Goal: Manage account settings

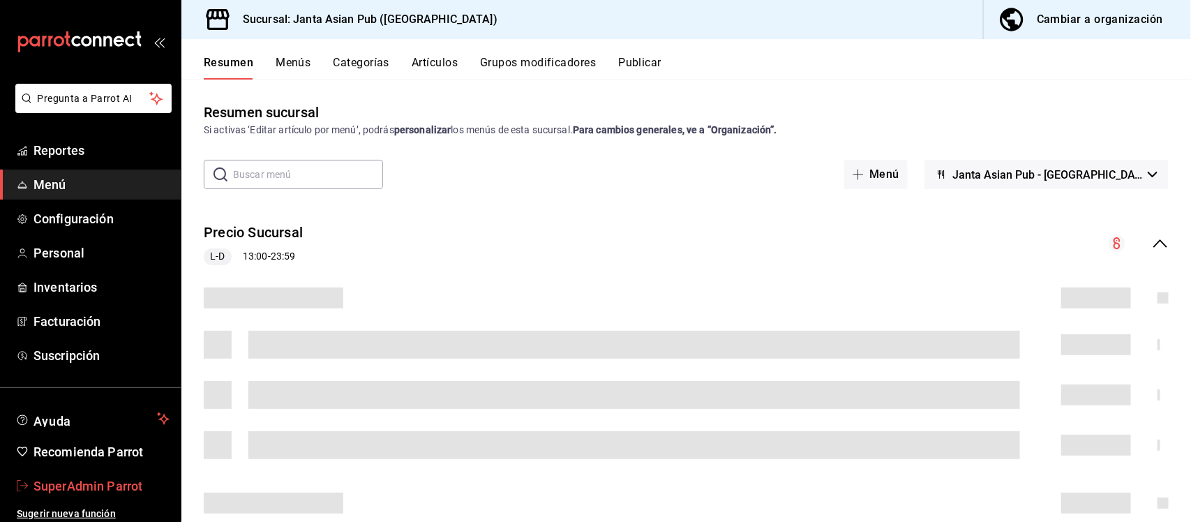
click at [71, 474] on link "SuperAdmin Parrot" at bounding box center [90, 486] width 181 height 30
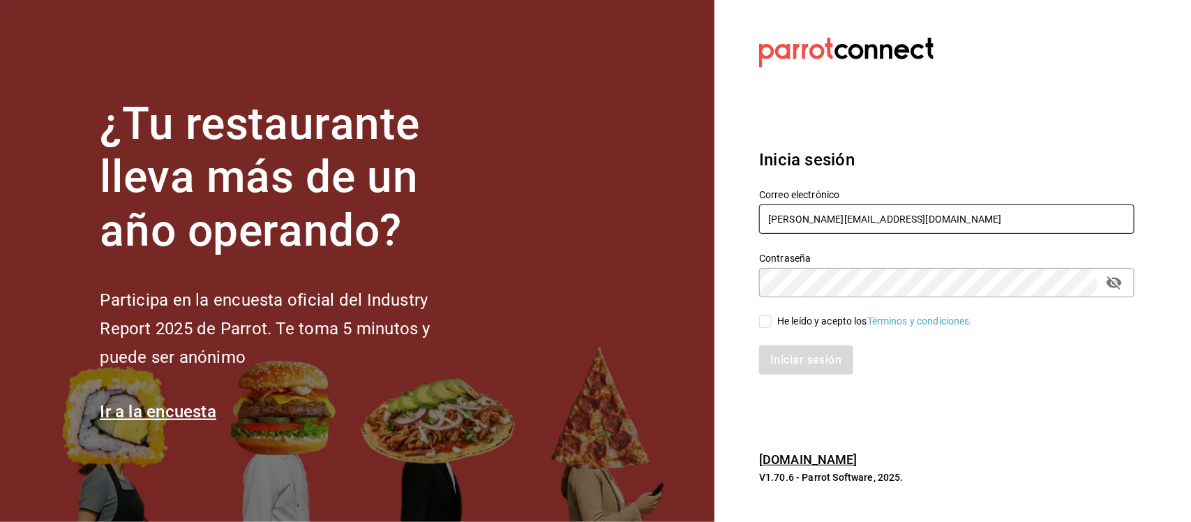
drag, startPoint x: 886, startPoint y: 225, endPoint x: 734, endPoint y: 213, distance: 152.5
click at [738, 217] on section "Datos incorrectos. Verifica que tu Correo o Contraseña estén bien escritos. Ini…" at bounding box center [940, 261] width 453 height 522
paste input "[EMAIL_ADDRESS][DOMAIN_NAME] 3xpRe5s"
click at [925, 218] on input "[EMAIL_ADDRESS][DOMAIN_NAME] 3xpRe5s" at bounding box center [946, 218] width 375 height 29
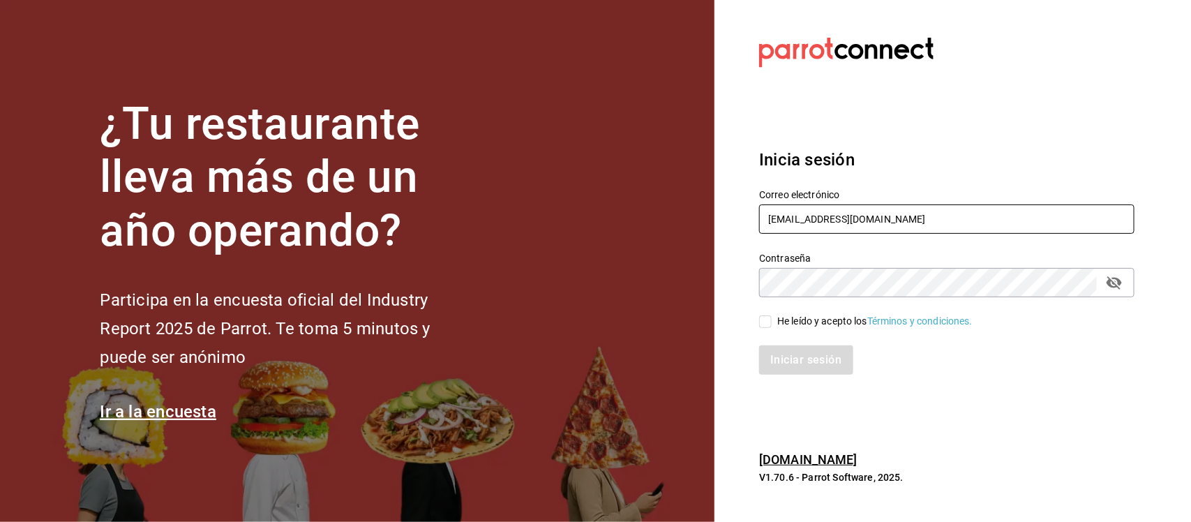
type input "[EMAIL_ADDRESS][DOMAIN_NAME]"
click at [751, 292] on div "Contraseña Contraseña" at bounding box center [938, 266] width 392 height 61
click at [760, 321] on input "He leído y acepto los Términos y condiciones." at bounding box center [765, 321] width 13 height 13
checkbox input "true"
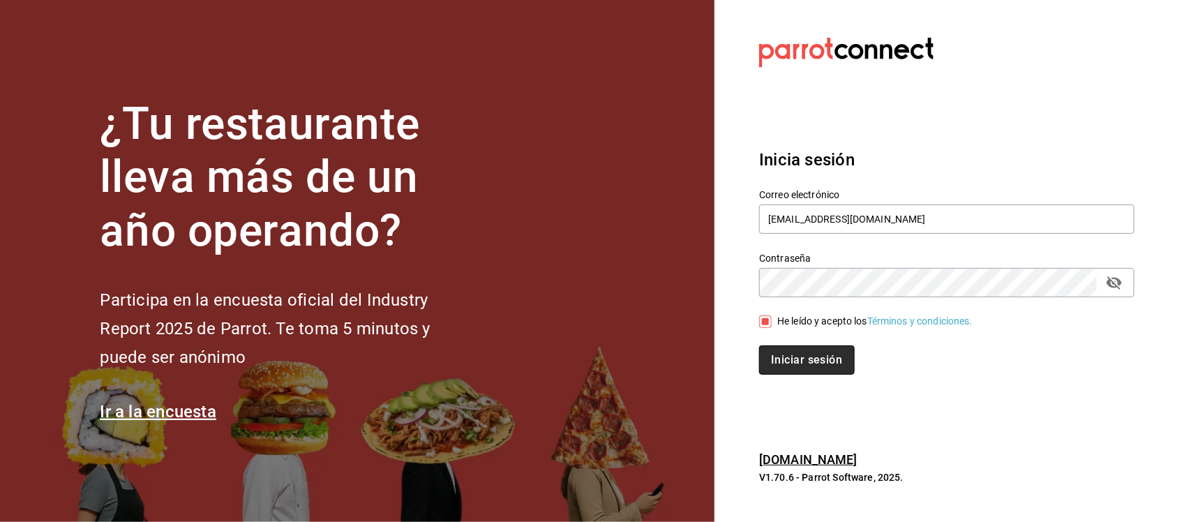
click at [776, 368] on button "Iniciar sesión" at bounding box center [806, 359] width 95 height 29
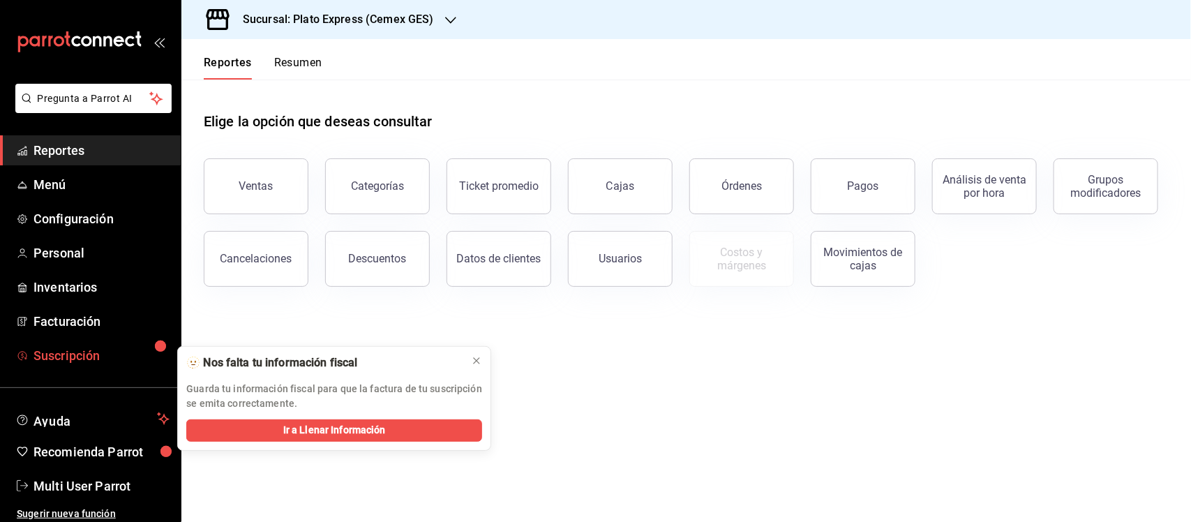
click at [45, 356] on span "Suscripción" at bounding box center [101, 355] width 136 height 19
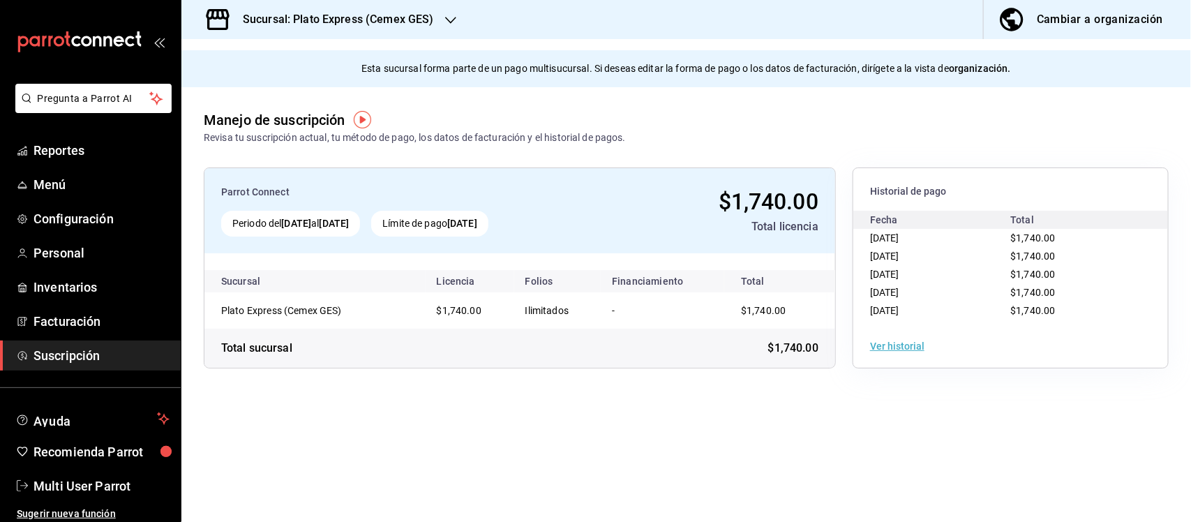
click at [446, 20] on icon "button" at bounding box center [450, 20] width 11 height 7
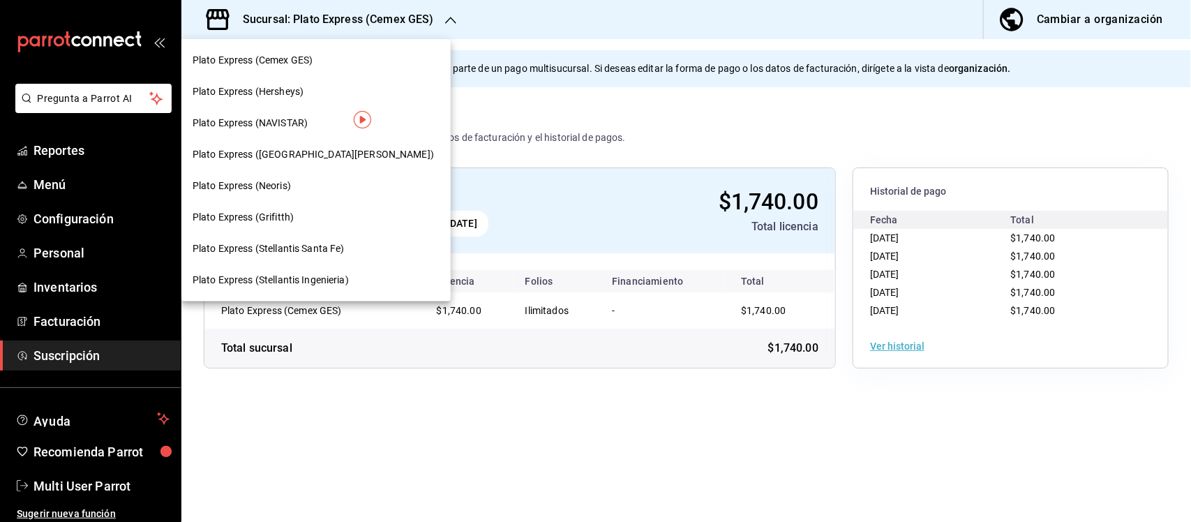
click at [280, 87] on span "Plato Express (Hersheys)" at bounding box center [248, 91] width 111 height 15
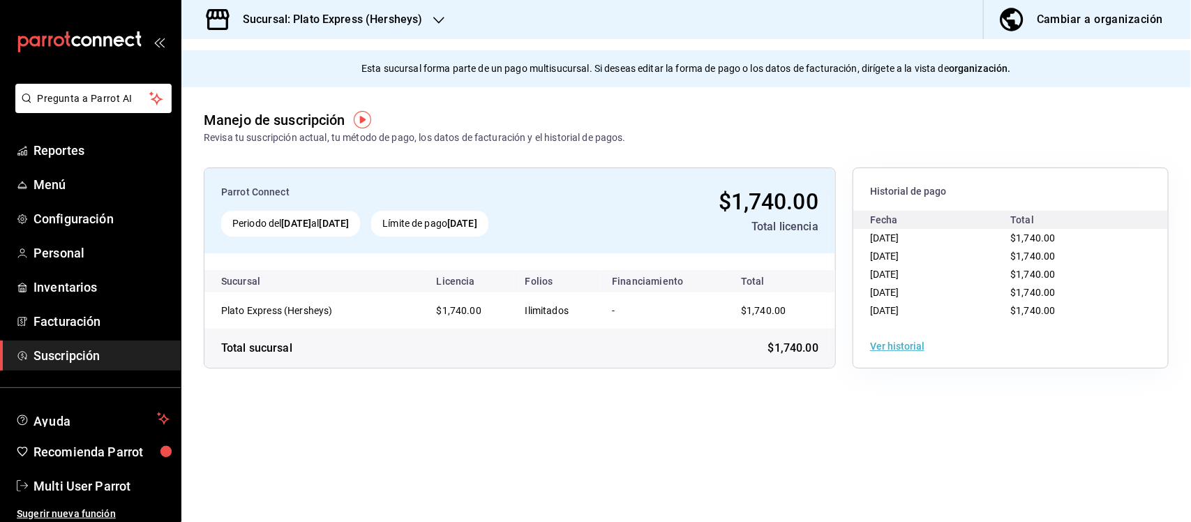
click at [440, 22] on icon "button" at bounding box center [438, 20] width 11 height 11
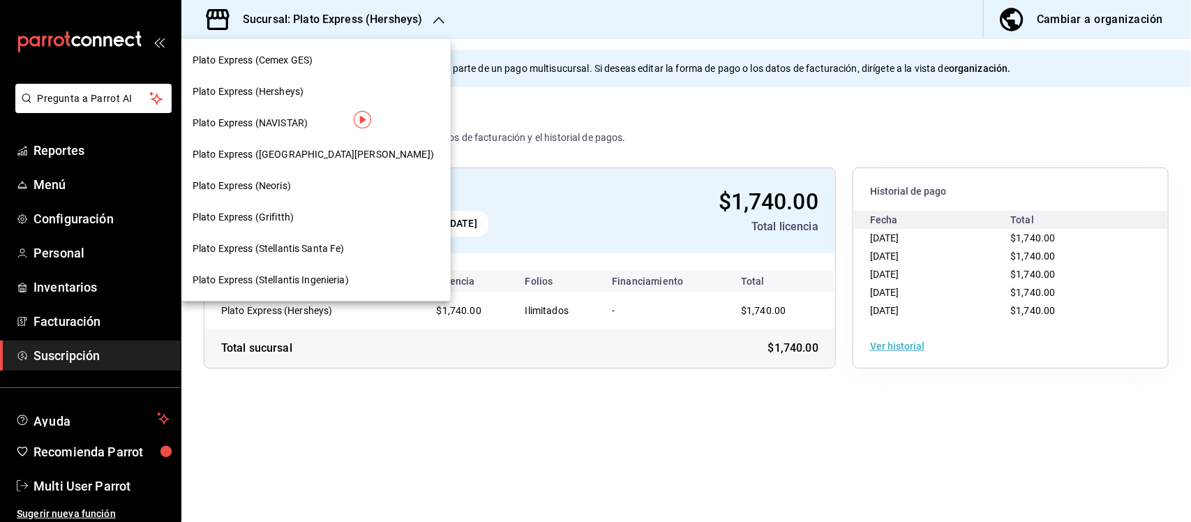
click at [272, 117] on span "Plato Express (NAVISTAR)" at bounding box center [250, 123] width 115 height 15
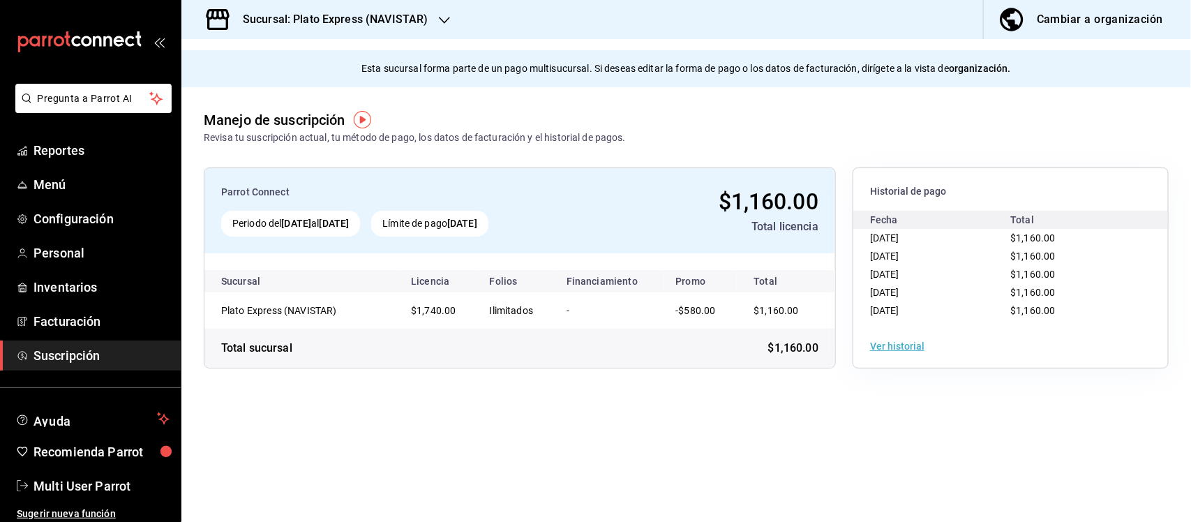
click at [444, 27] on div "Sucursal: Plato Express (NAVISTAR)" at bounding box center [324, 19] width 263 height 39
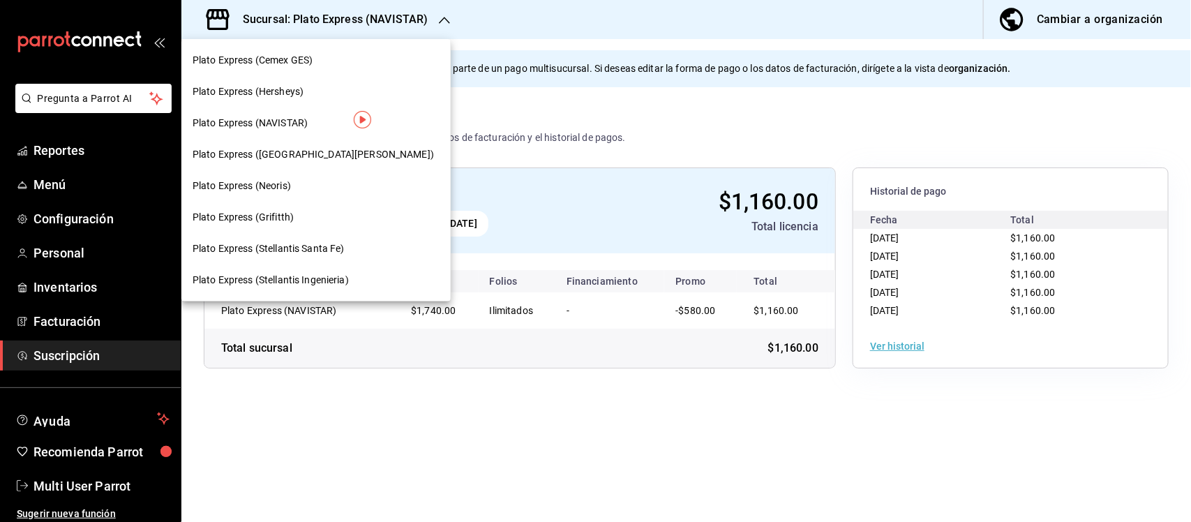
click at [295, 151] on span "Plato Express (SAN JOSE)" at bounding box center [313, 154] width 241 height 15
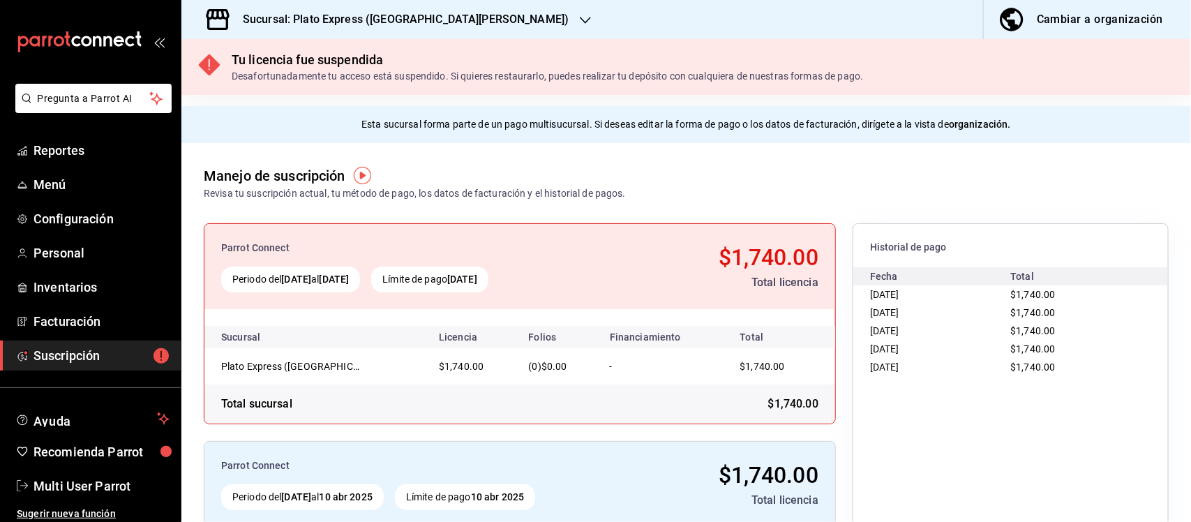
click at [424, 26] on h3 "Sucursal: Plato Express (SAN JOSE)" at bounding box center [400, 19] width 337 height 17
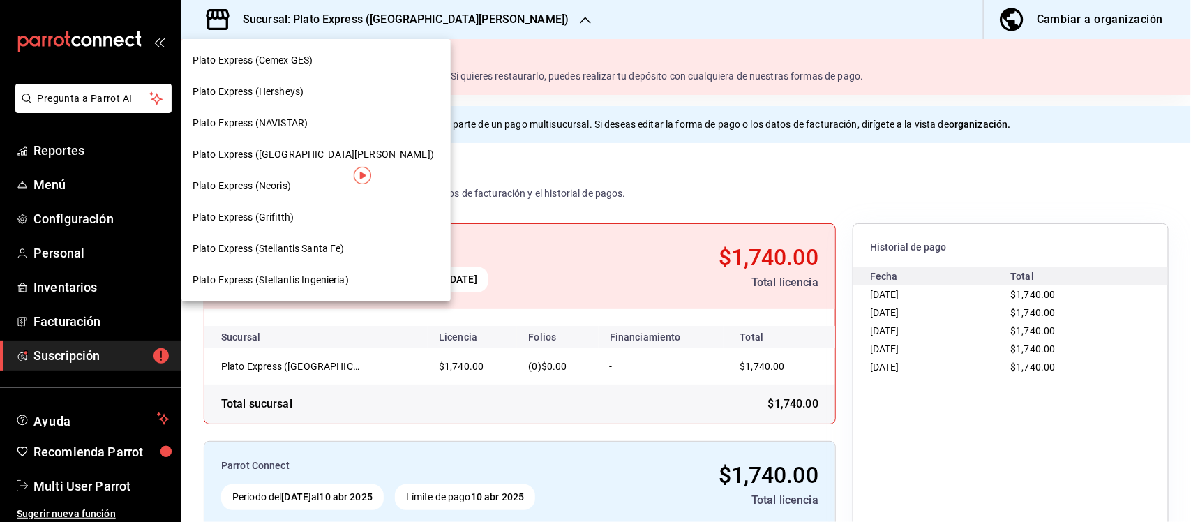
click at [283, 187] on span "Plato Express (Neoris)" at bounding box center [242, 186] width 98 height 15
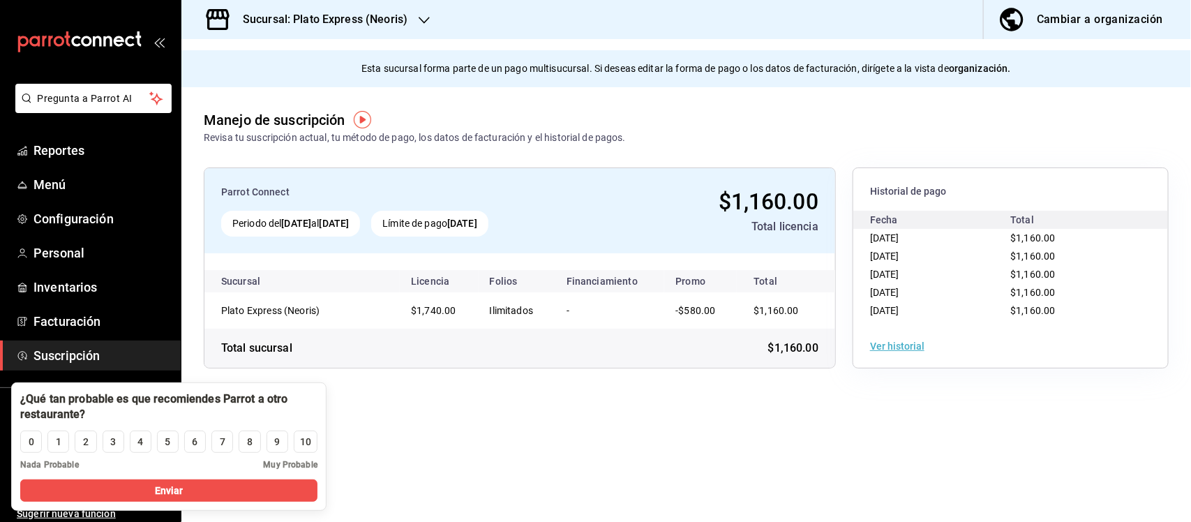
click at [366, 22] on h3 "Sucursal: Plato Express (Neoris)" at bounding box center [320, 19] width 176 height 17
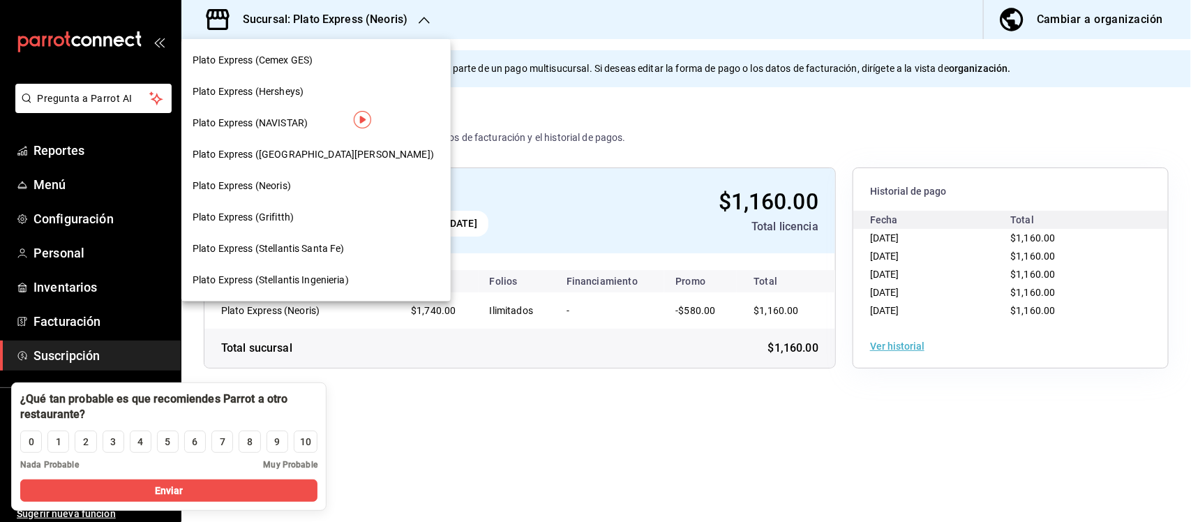
click at [273, 204] on div "Plato Express (Grifitth)" at bounding box center [315, 217] width 269 height 31
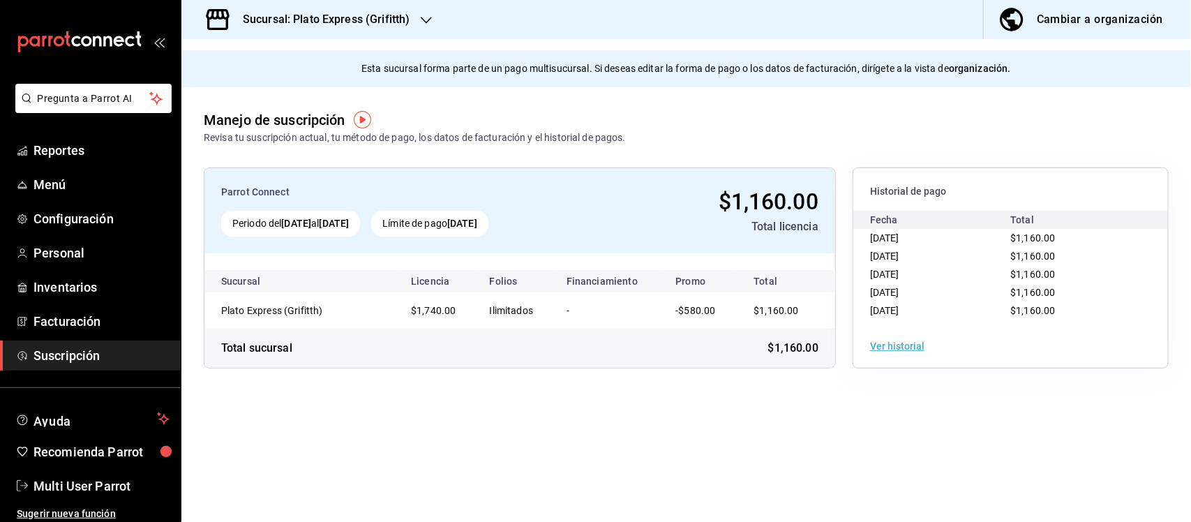
click at [903, 347] on button "Ver historial" at bounding box center [897, 346] width 54 height 10
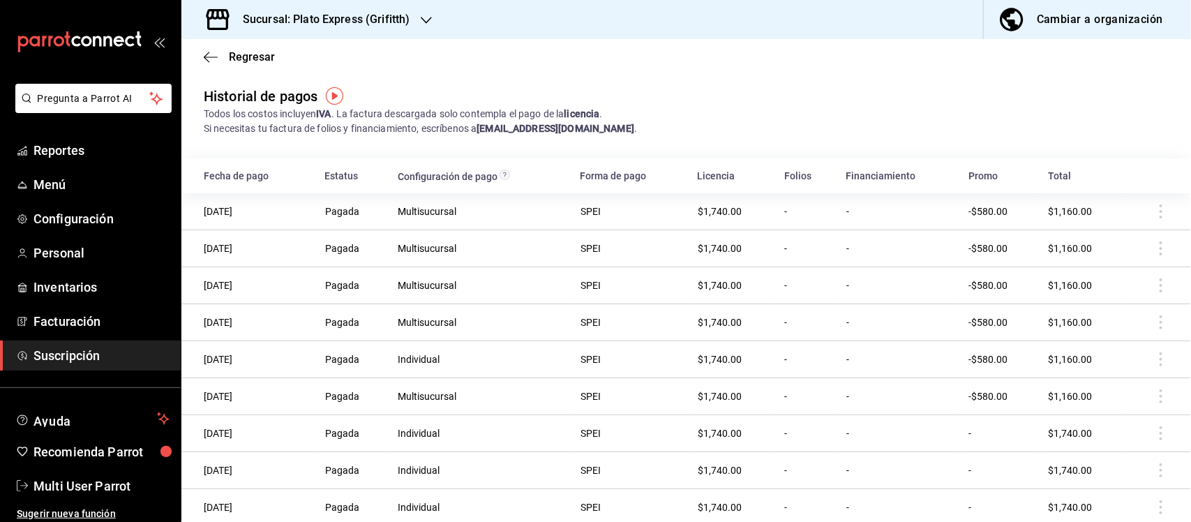
click at [731, 137] on div "Historial de pagos Todos los costos incluyen IVA . La factura descargada solo c…" at bounding box center [685, 343] width 1009 height 514
click at [427, 22] on icon "button" at bounding box center [426, 20] width 11 height 11
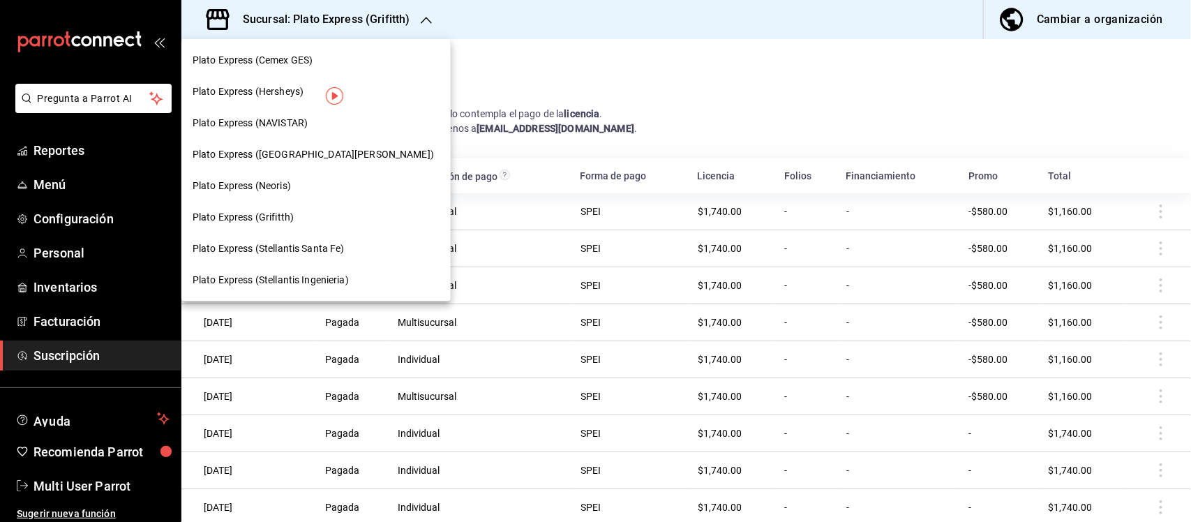
click at [297, 61] on span "Plato Express (Cemex GES)" at bounding box center [253, 60] width 120 height 15
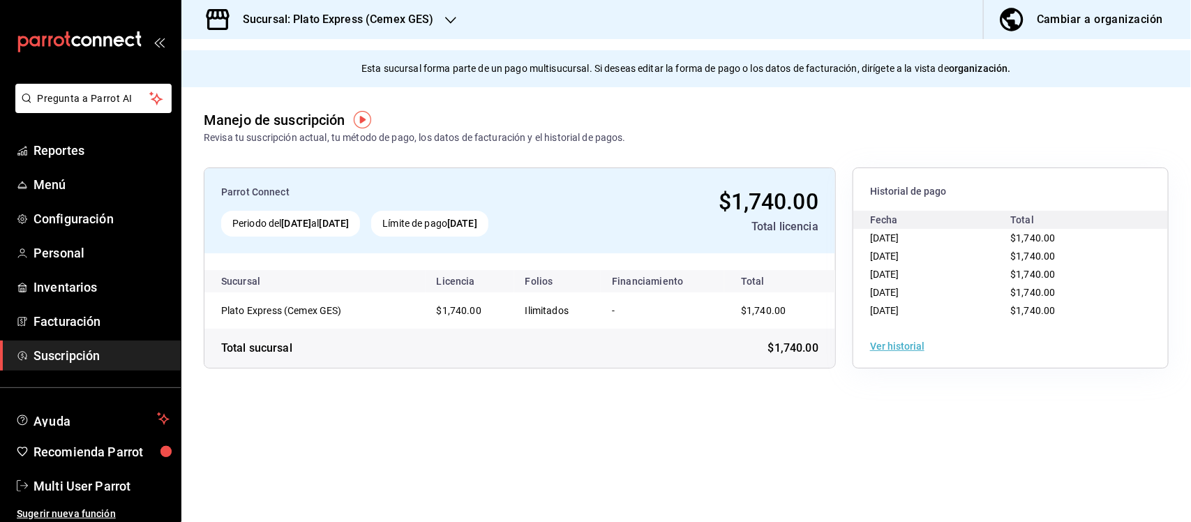
click at [894, 347] on button "Ver historial" at bounding box center [897, 346] width 54 height 10
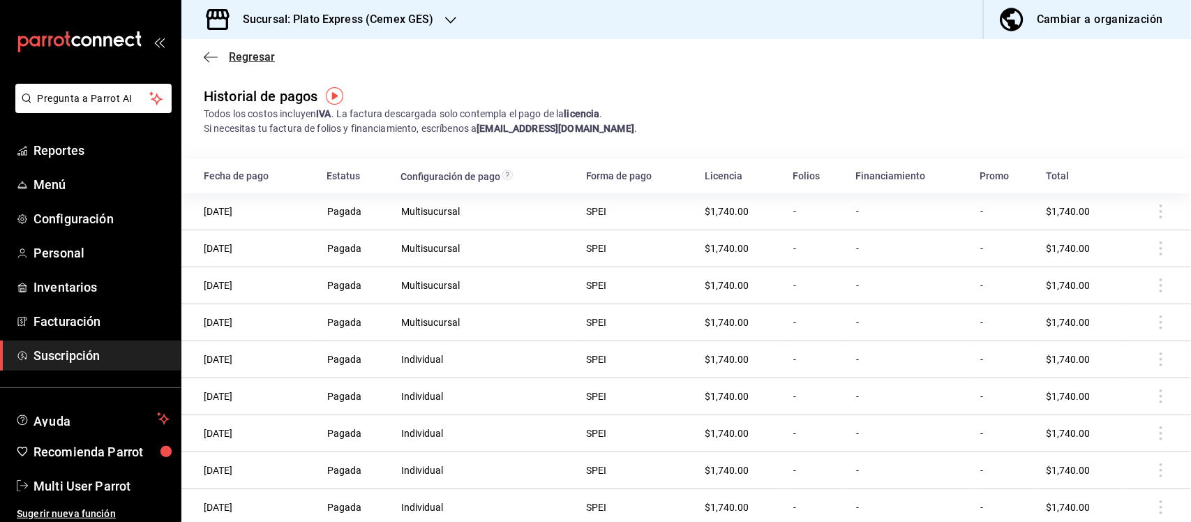
click at [210, 54] on icon "button" at bounding box center [211, 57] width 14 height 13
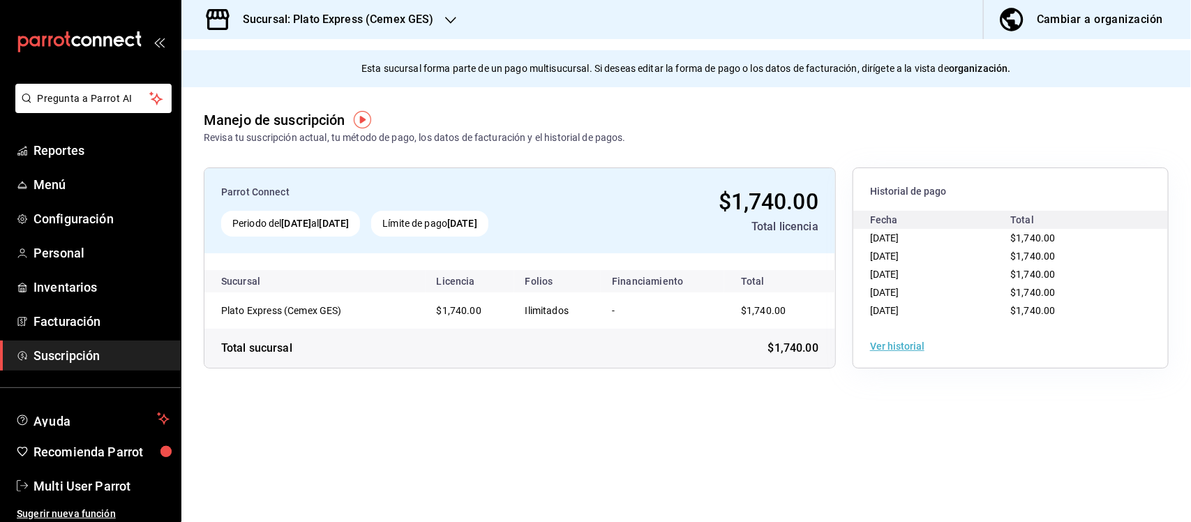
click at [1042, 19] on div "Cambiar a organización" at bounding box center [1100, 20] width 126 height 20
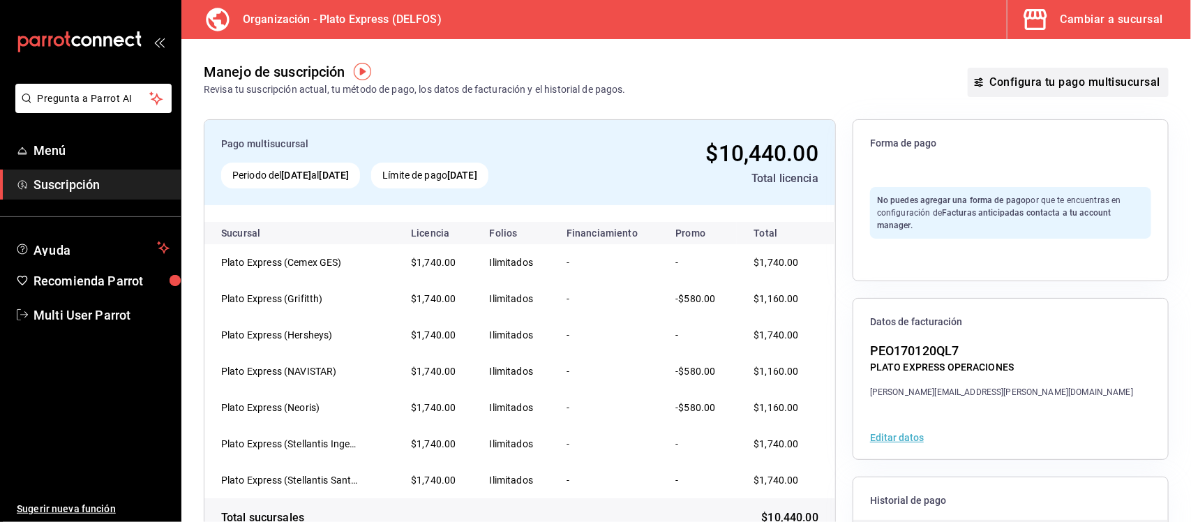
click at [1034, 86] on button "Configura tu pago multisucursal" at bounding box center [1068, 82] width 201 height 29
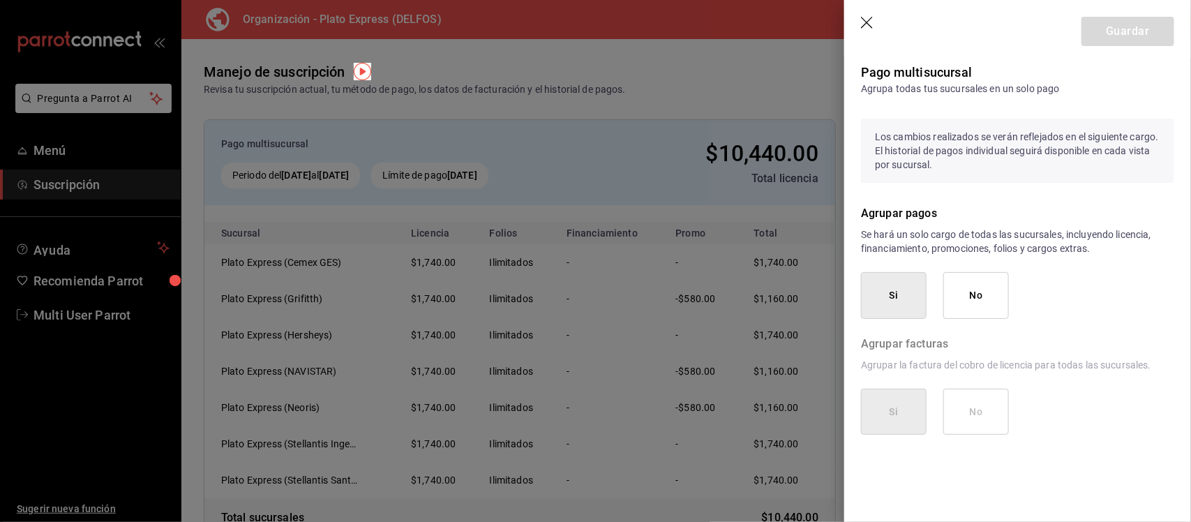
click at [871, 22] on icon "button" at bounding box center [868, 24] width 14 height 14
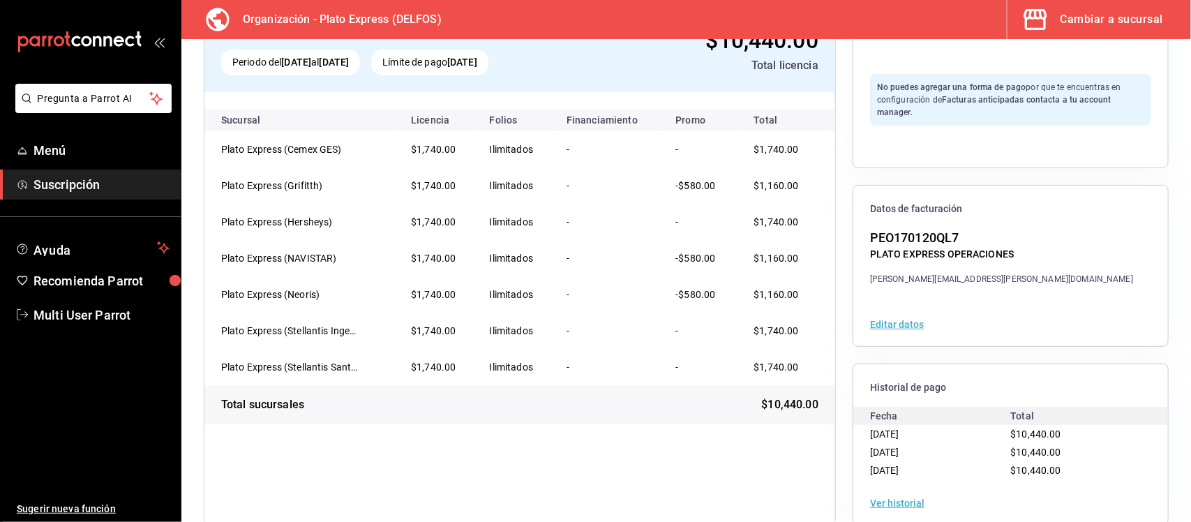
scroll to position [140, 0]
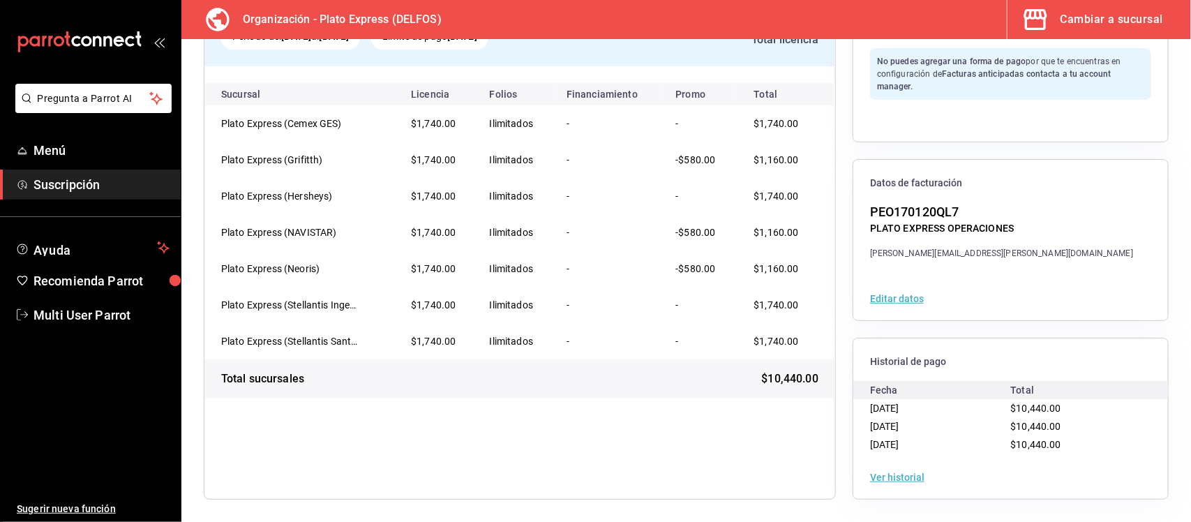
click at [890, 476] on button "Ver historial" at bounding box center [897, 477] width 54 height 10
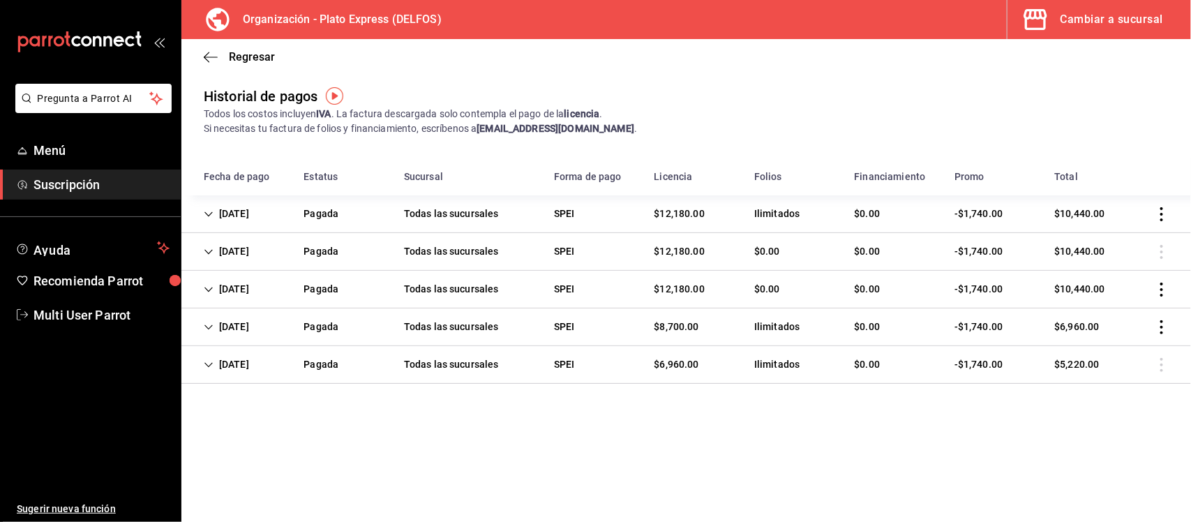
click at [204, 213] on icon "Cell" at bounding box center [209, 214] width 10 height 10
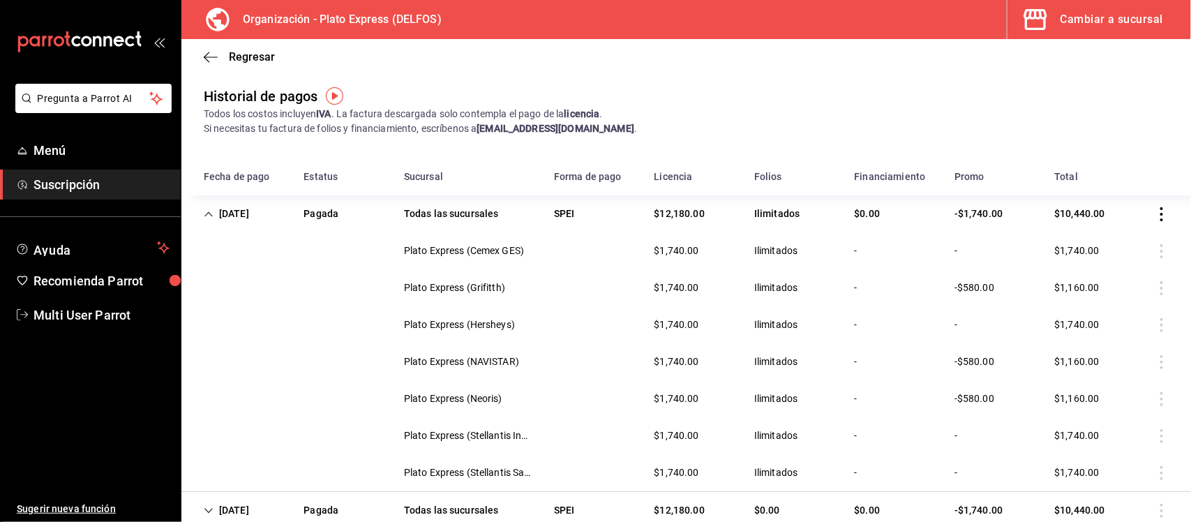
click at [204, 213] on icon "Cell" at bounding box center [209, 214] width 10 height 10
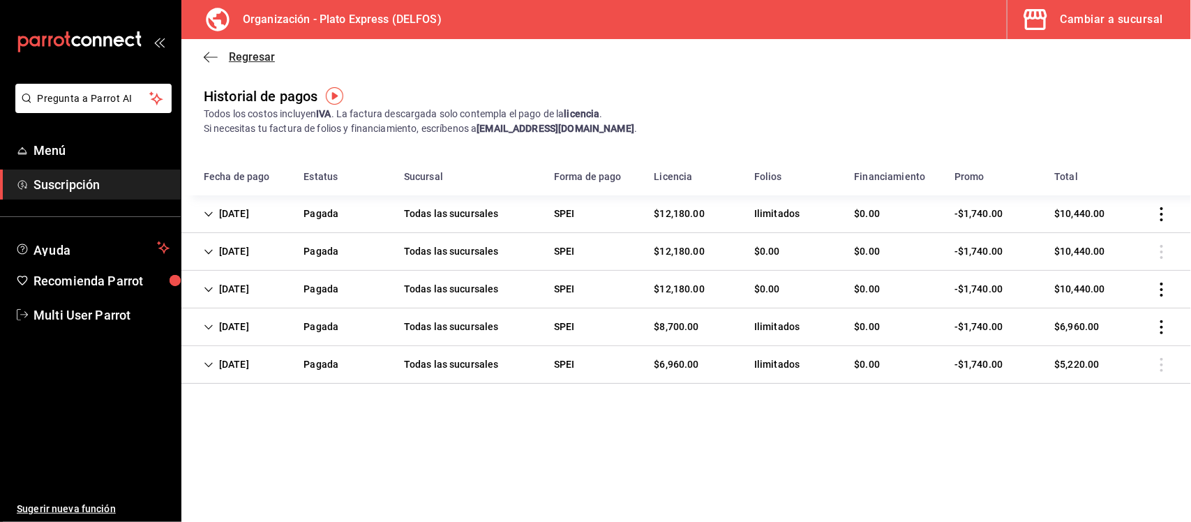
click at [206, 54] on icon "button" at bounding box center [211, 57] width 14 height 13
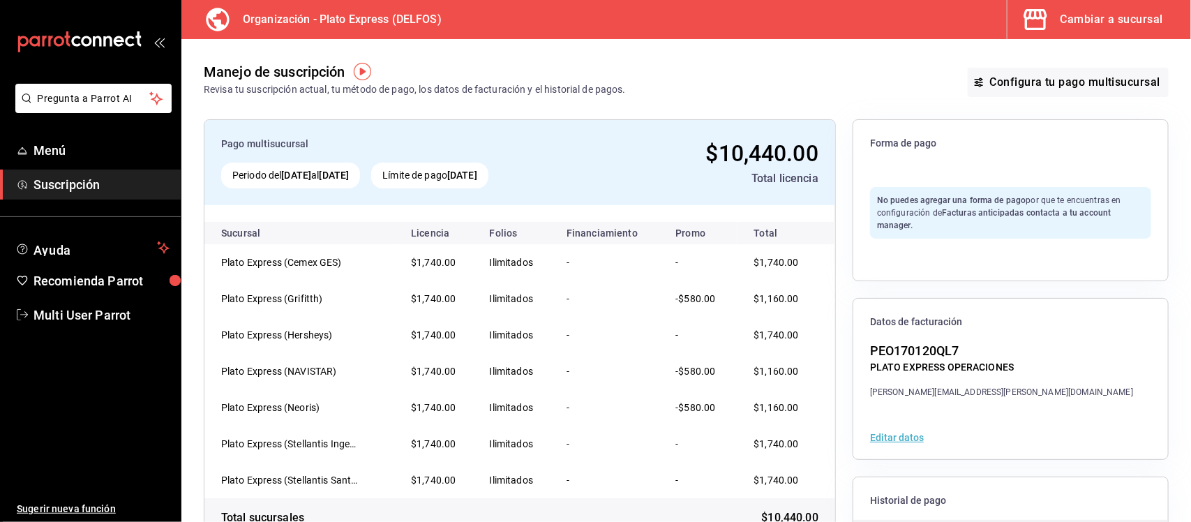
click at [904, 437] on button "Editar datos" at bounding box center [897, 438] width 54 height 10
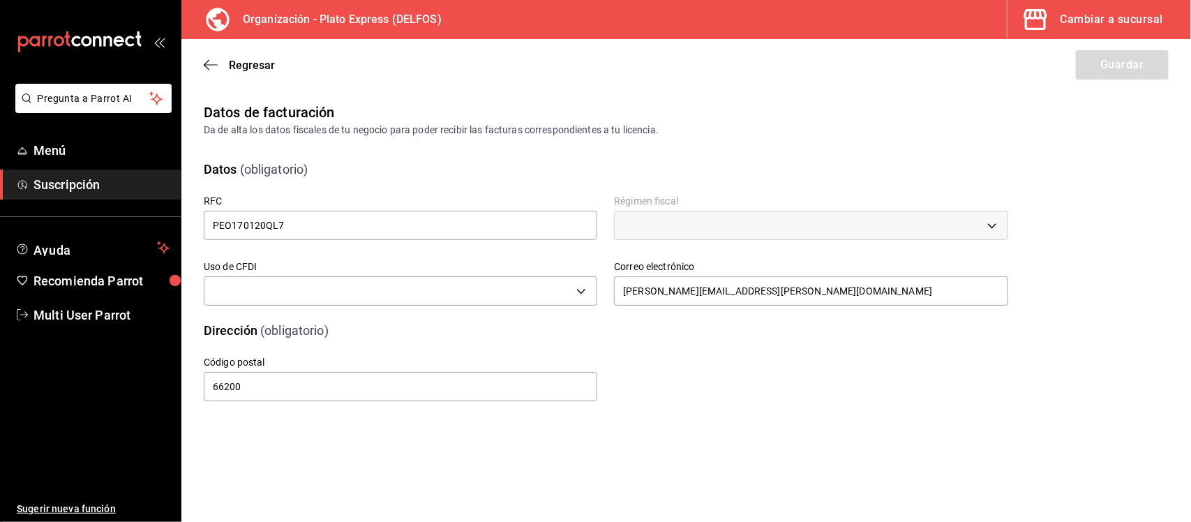
type input "G03"
type input "601"
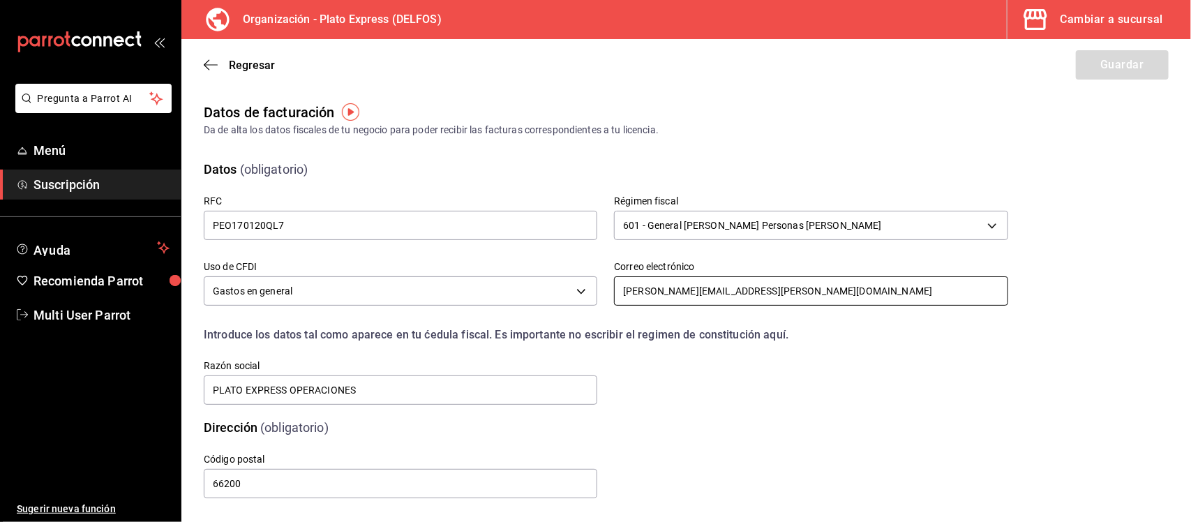
click at [794, 294] on input "isaias.castillo@platoexpress.com" at bounding box center [810, 290] width 393 height 29
type input "isaias.castillo@platoexpress.com"
click at [227, 63] on span "Regresar" at bounding box center [239, 65] width 71 height 13
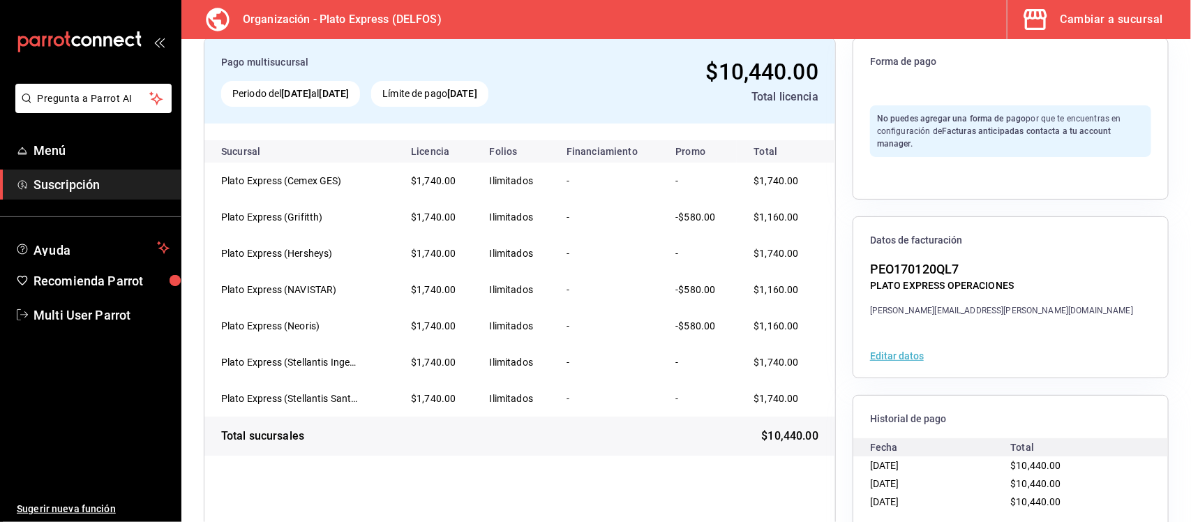
scroll to position [87, 0]
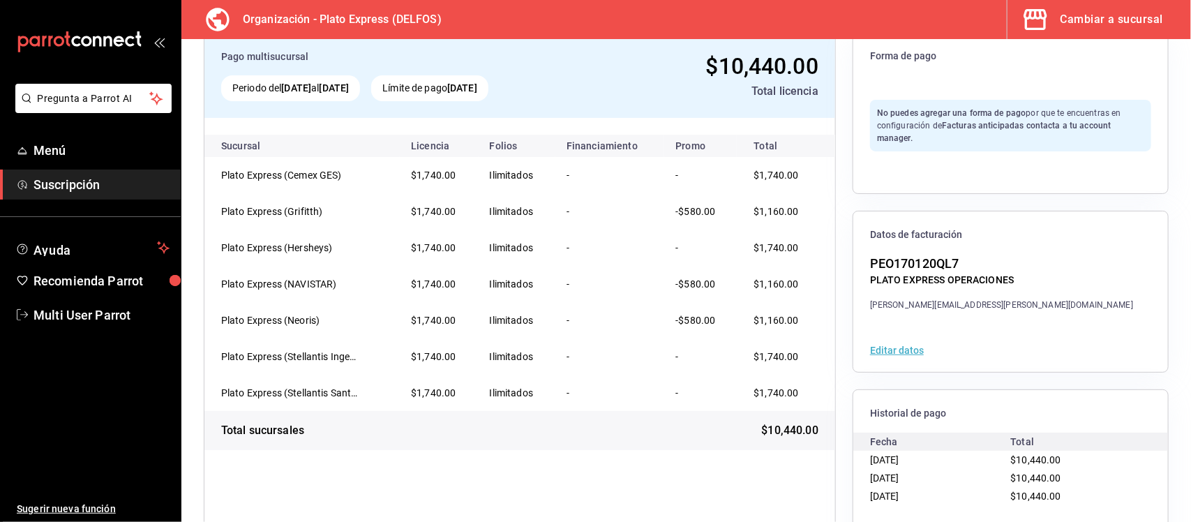
click at [901, 347] on button "Editar datos" at bounding box center [897, 350] width 54 height 10
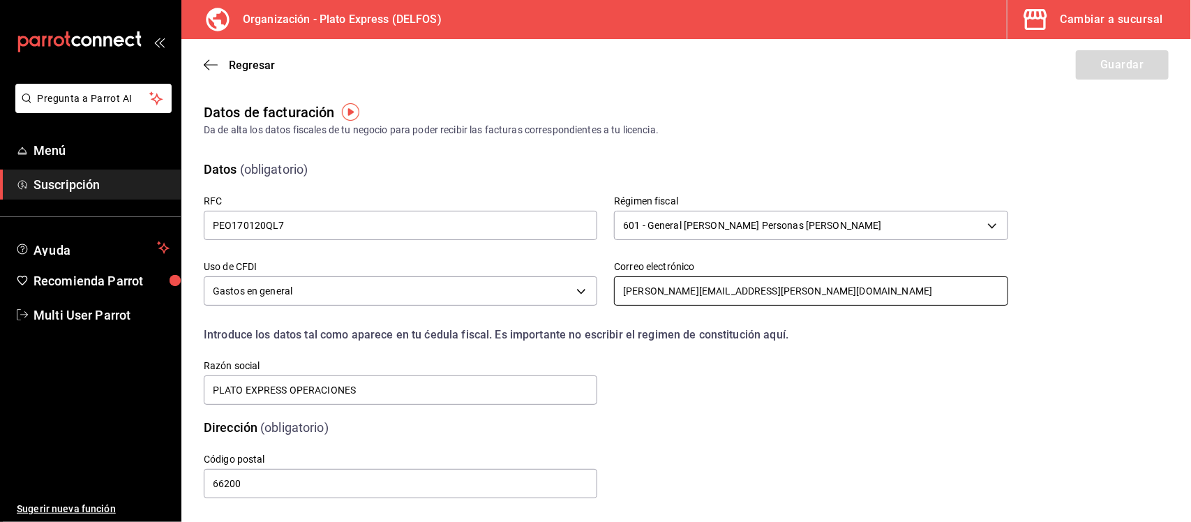
click at [788, 292] on input "isaias.castillo@platoexpress.com" at bounding box center [810, 290] width 393 height 29
type input "isaias.castillo@platoexpress.co"
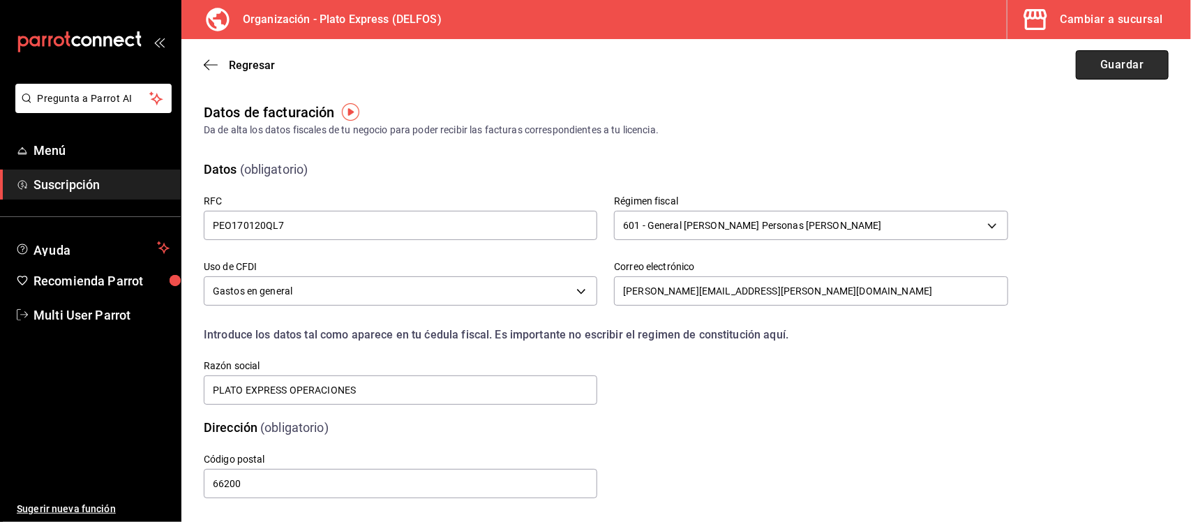
click at [1102, 59] on button "Guardar" at bounding box center [1122, 64] width 93 height 29
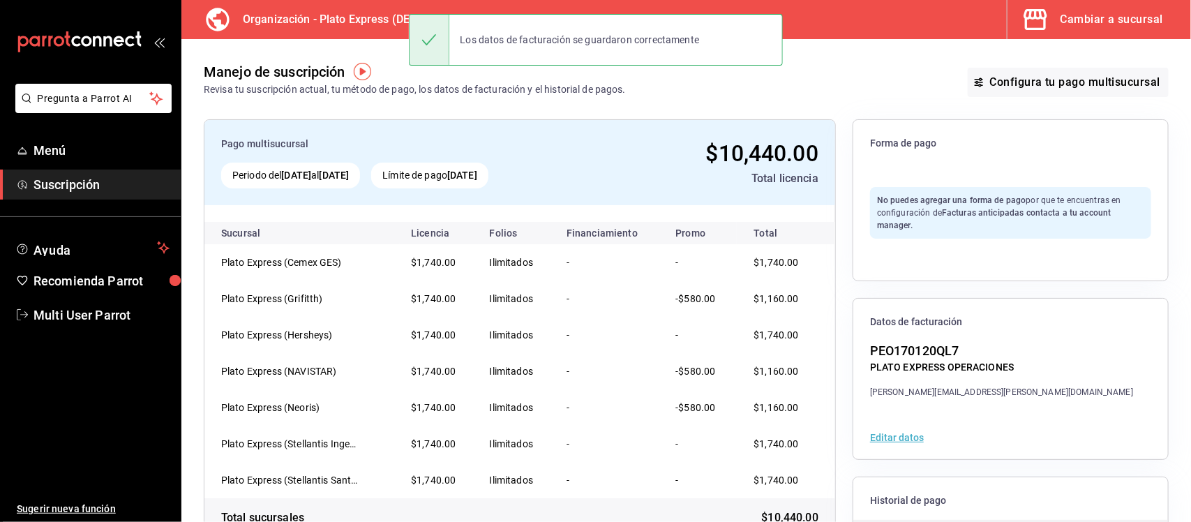
click at [891, 430] on div "Editar datos" at bounding box center [1010, 437] width 315 height 43
click at [891, 440] on button "Editar datos" at bounding box center [897, 438] width 54 height 10
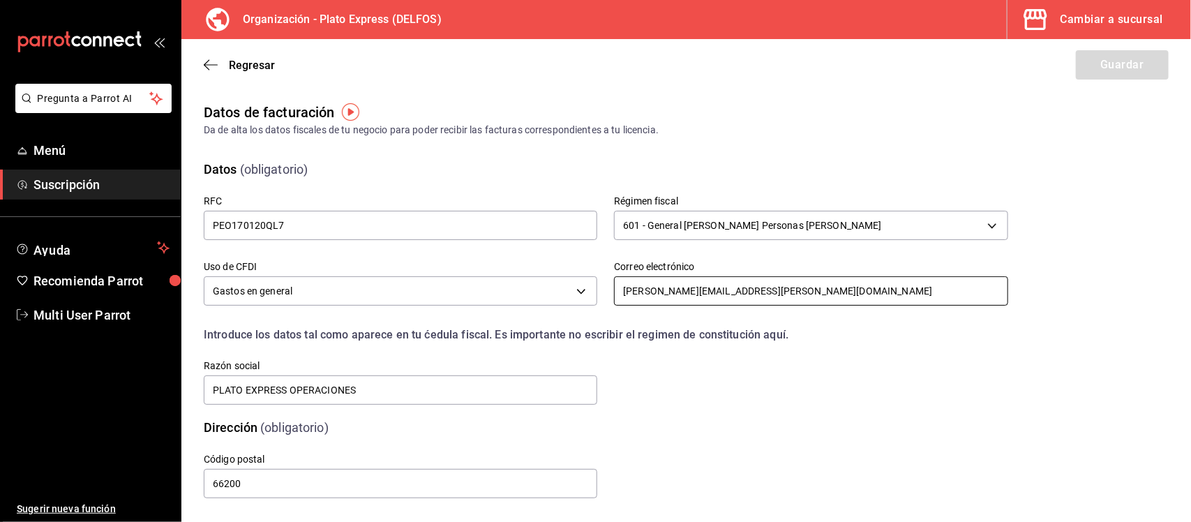
click at [797, 297] on input "isaias.castillo@platoexpress.co" at bounding box center [810, 290] width 393 height 29
type input "isaias.castillo@platoexpress.com"
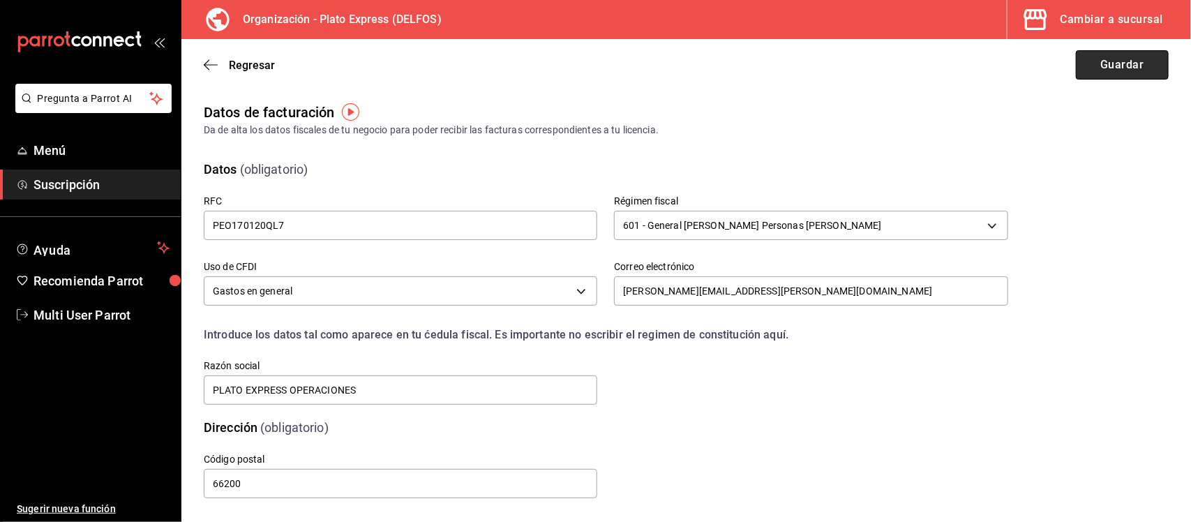
click at [1099, 67] on button "Guardar" at bounding box center [1122, 64] width 93 height 29
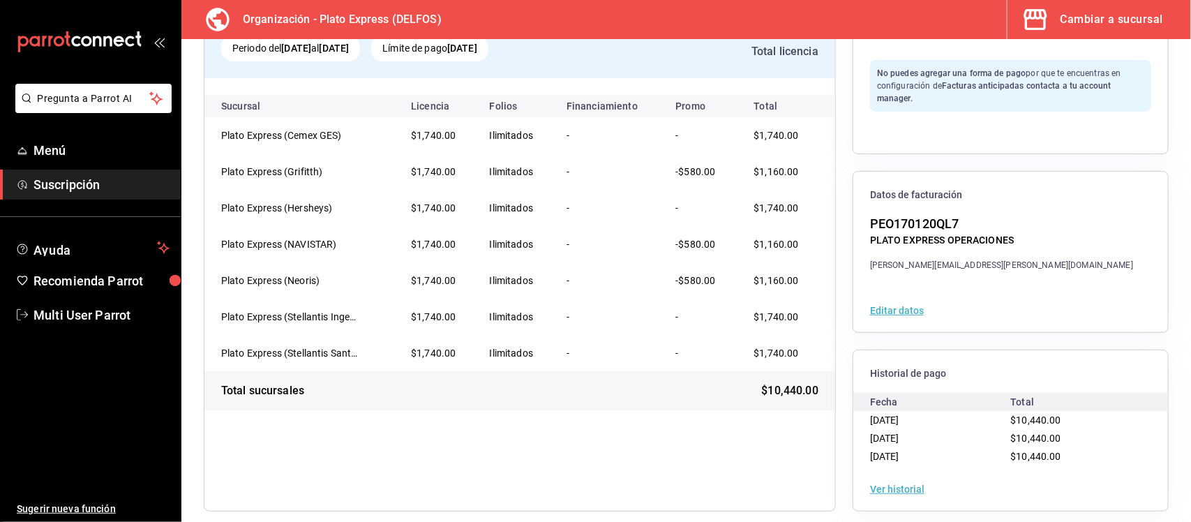
scroll to position [140, 0]
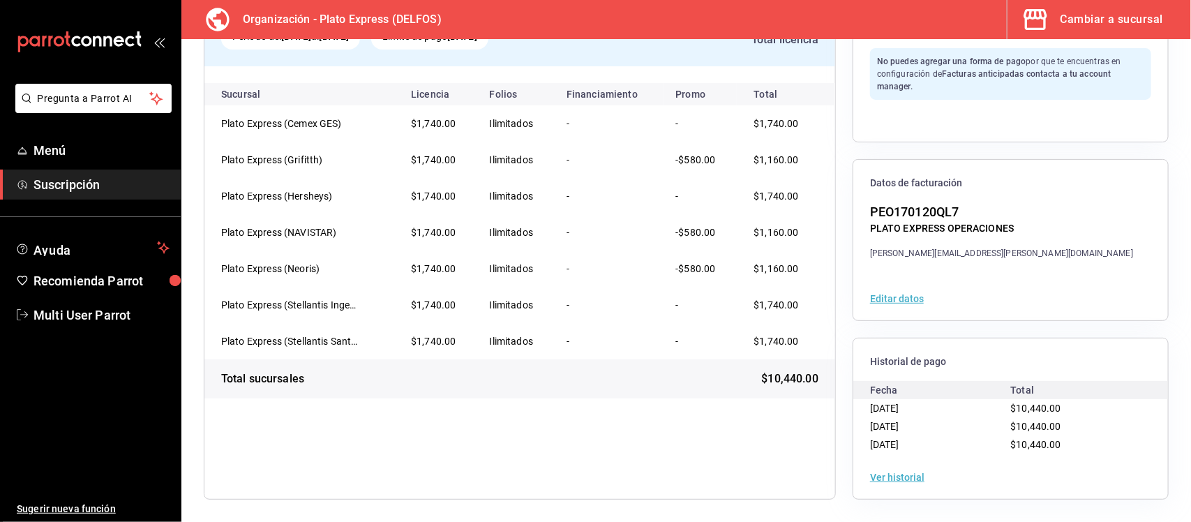
click at [893, 479] on button "Ver historial" at bounding box center [897, 477] width 54 height 10
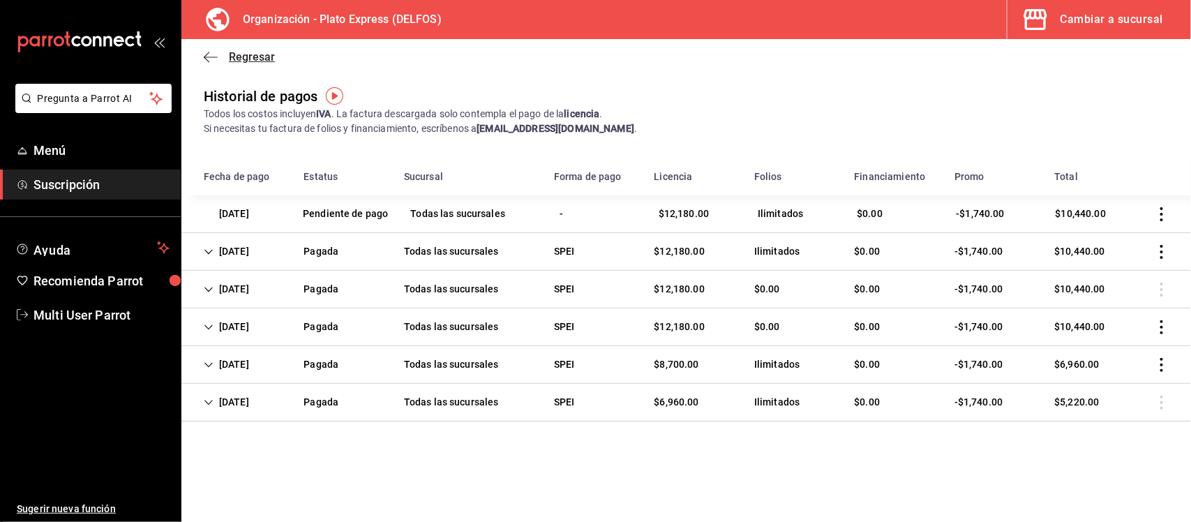
click at [211, 54] on icon "button" at bounding box center [211, 57] width 14 height 13
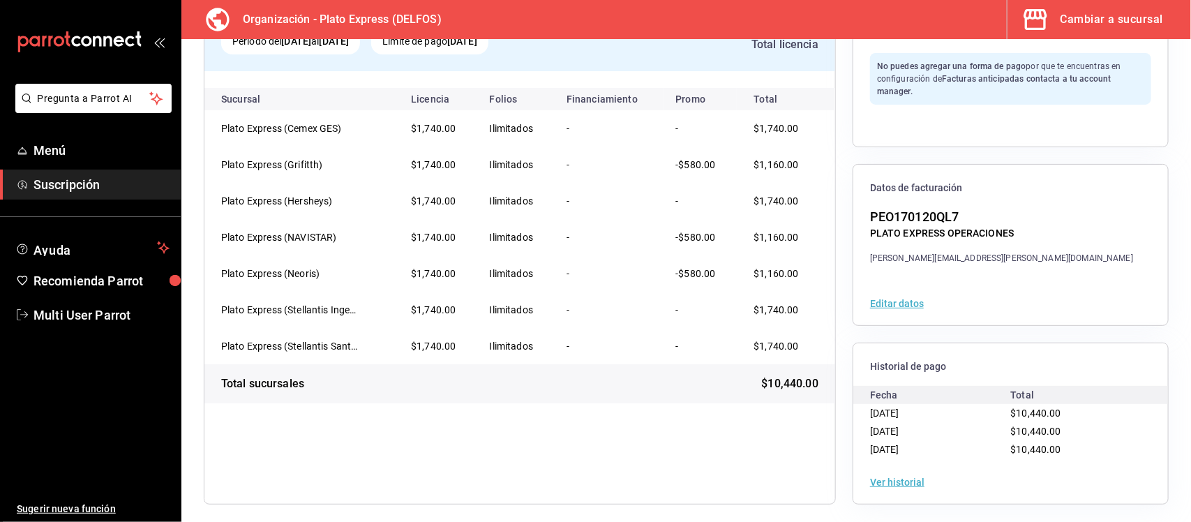
scroll to position [140, 0]
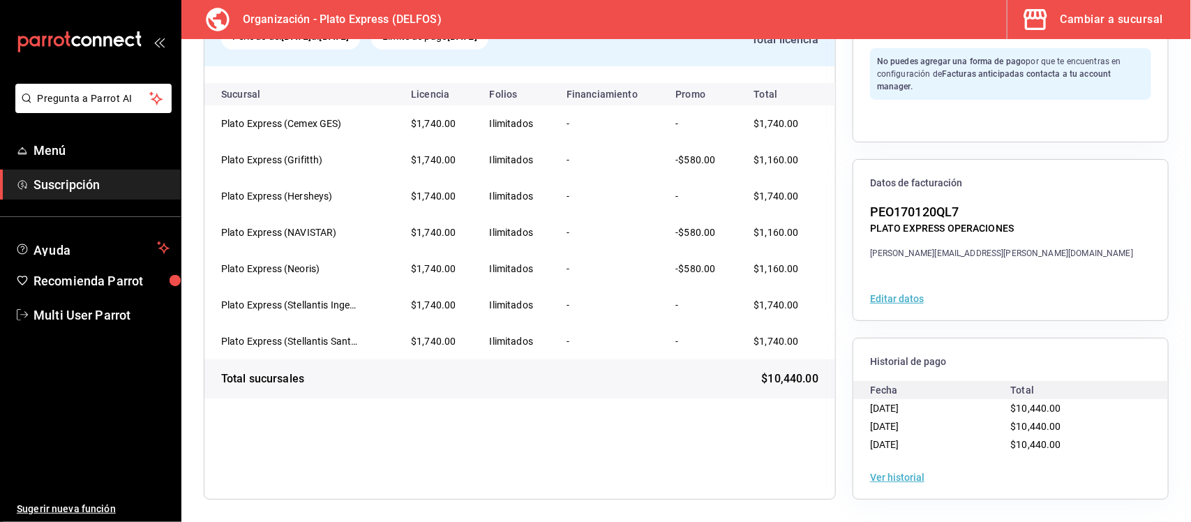
click at [901, 476] on button "Ver historial" at bounding box center [897, 477] width 54 height 10
